Goal: Task Accomplishment & Management: Use online tool/utility

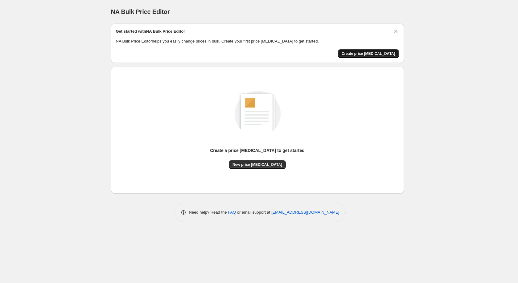
click at [356, 52] on span "Create price change job" at bounding box center [368, 53] width 54 height 5
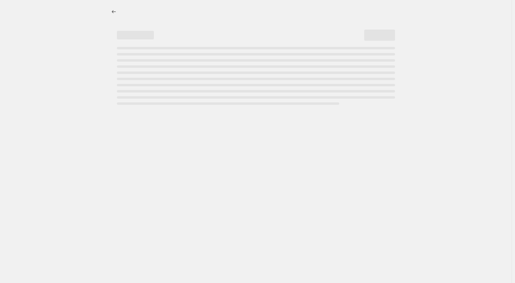
select select "percentage"
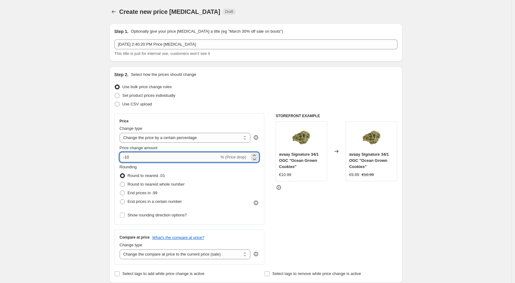
drag, startPoint x: 137, startPoint y: 158, endPoint x: 126, endPoint y: 160, distance: 11.2
click at [126, 160] on input "-10" at bounding box center [170, 157] width 100 height 10
click at [135, 158] on input "-10" at bounding box center [170, 157] width 100 height 10
click at [140, 158] on input "-10" at bounding box center [170, 157] width 100 height 10
click at [143, 137] on select "Change the price to a certain amount Change the price by a certain amount Chang…" at bounding box center [185, 138] width 131 height 10
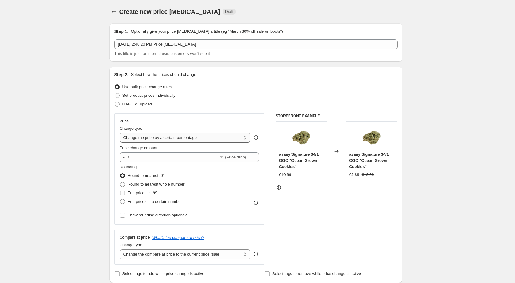
click at [121, 133] on select "Change the price to a certain amount Change the price by a certain amount Chang…" at bounding box center [185, 138] width 131 height 10
click at [141, 154] on input "-10" at bounding box center [170, 157] width 100 height 10
type input "-1"
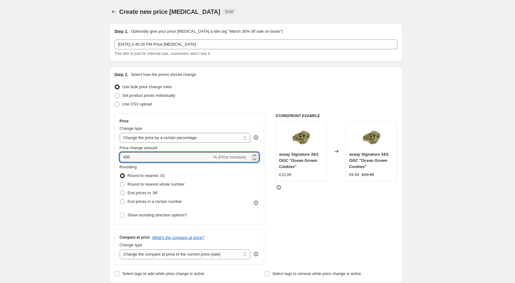
type input "400"
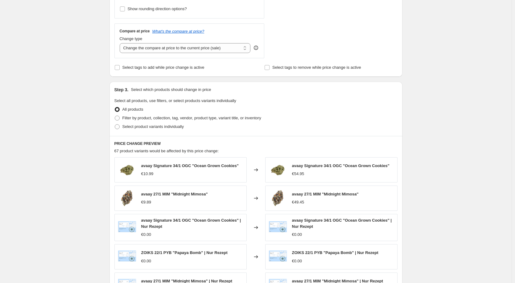
scroll to position [216, 0]
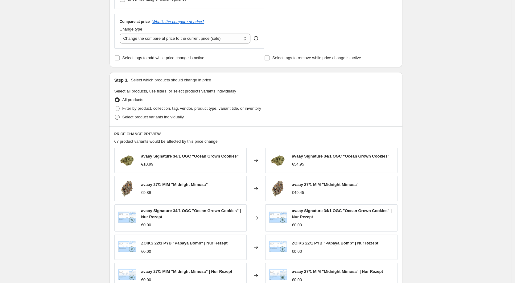
click at [120, 117] on span at bounding box center [117, 117] width 5 height 5
click at [115, 115] on input "Select product variants individually" at bounding box center [115, 115] width 0 height 0
radio input "true"
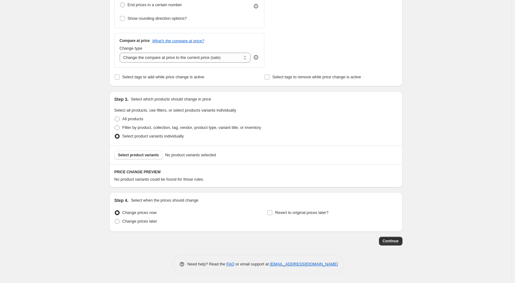
scroll to position [197, 0]
click at [118, 117] on span at bounding box center [117, 118] width 5 height 5
click at [115, 117] on input "All products" at bounding box center [115, 116] width 0 height 0
radio input "true"
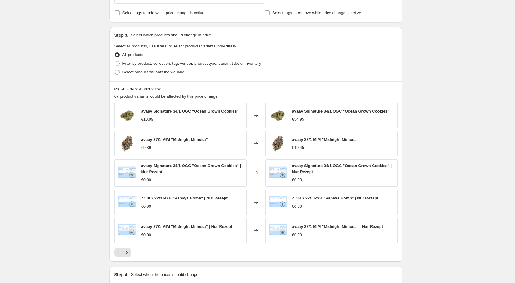
scroll to position [289, 0]
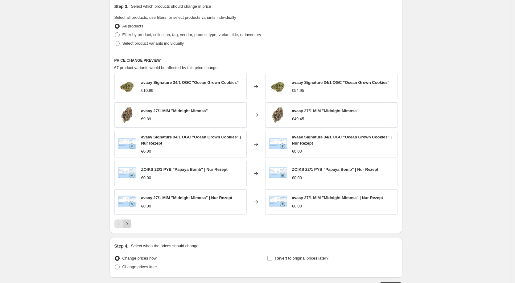
click at [128, 224] on icon "Next" at bounding box center [127, 223] width 2 height 3
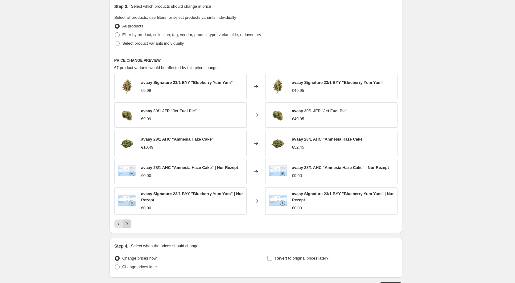
click at [128, 224] on icon "Next" at bounding box center [127, 223] width 2 height 3
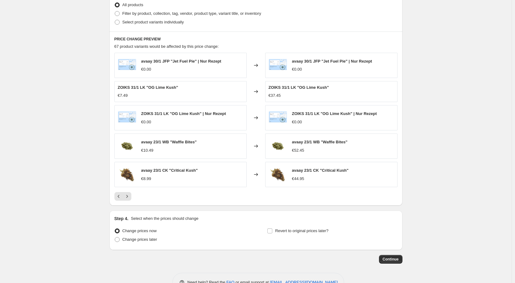
scroll to position [329, 0]
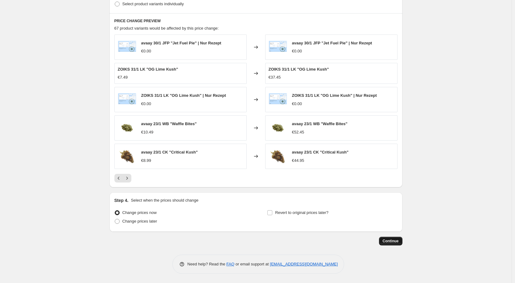
click at [388, 242] on span "Continue" at bounding box center [390, 240] width 16 height 5
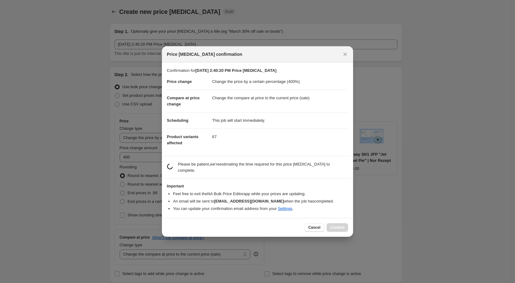
scroll to position [0, 0]
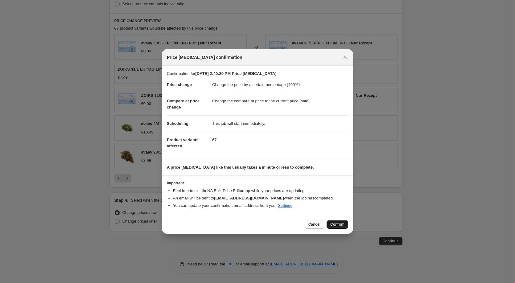
click at [336, 223] on span "Confirm" at bounding box center [337, 224] width 14 height 5
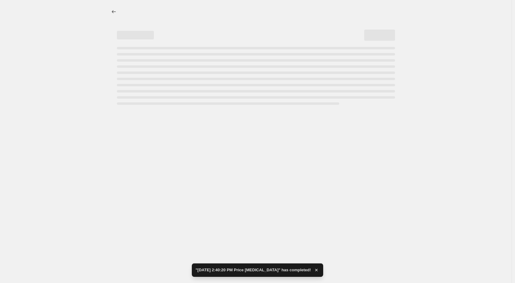
select select "percentage"
